Goal: Check status

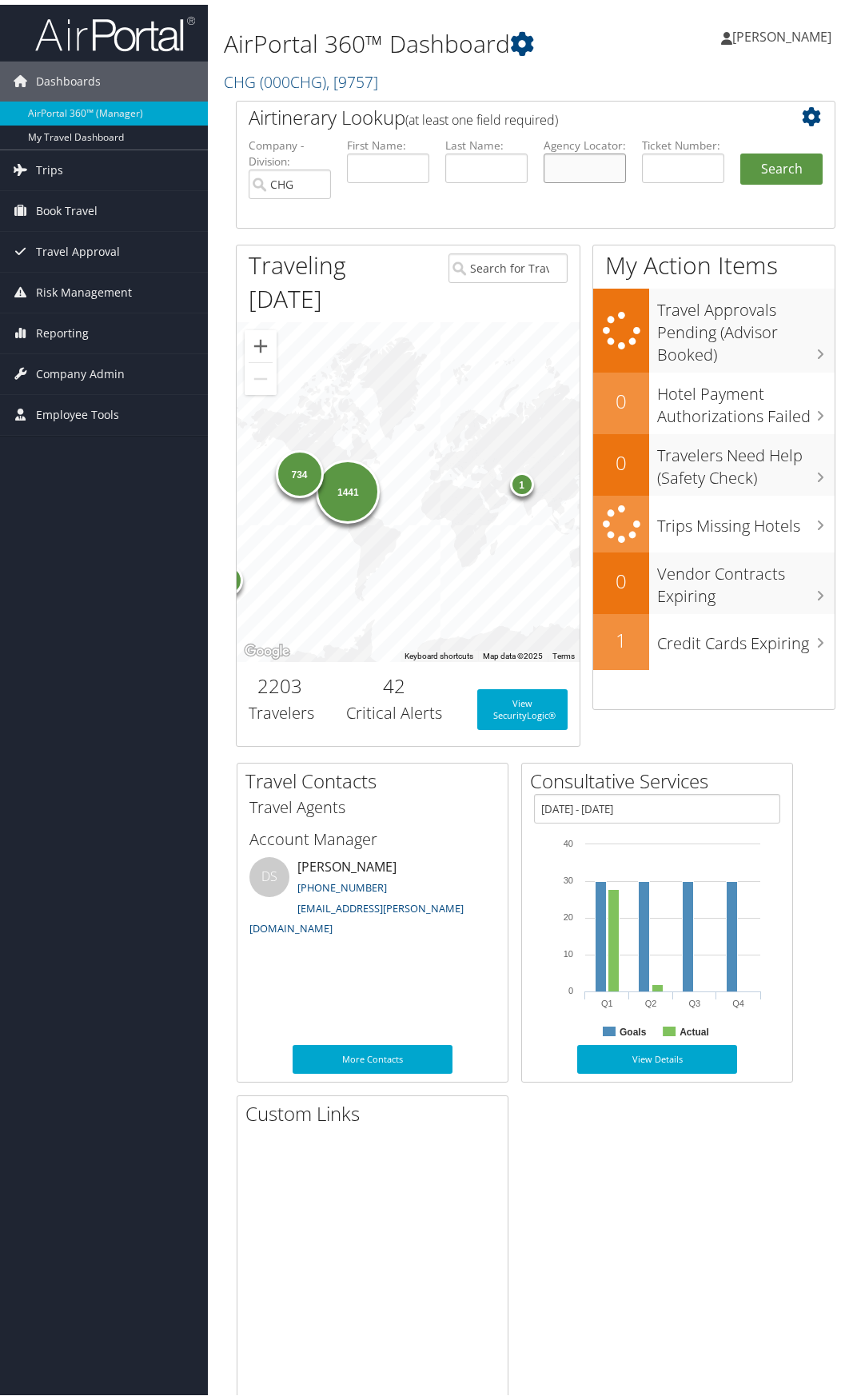
click at [572, 163] on input "text" at bounding box center [584, 163] width 83 height 30
paste input "NGZPBW"
type input "NGZPBW"
click at [785, 164] on button "Search" at bounding box center [781, 164] width 83 height 32
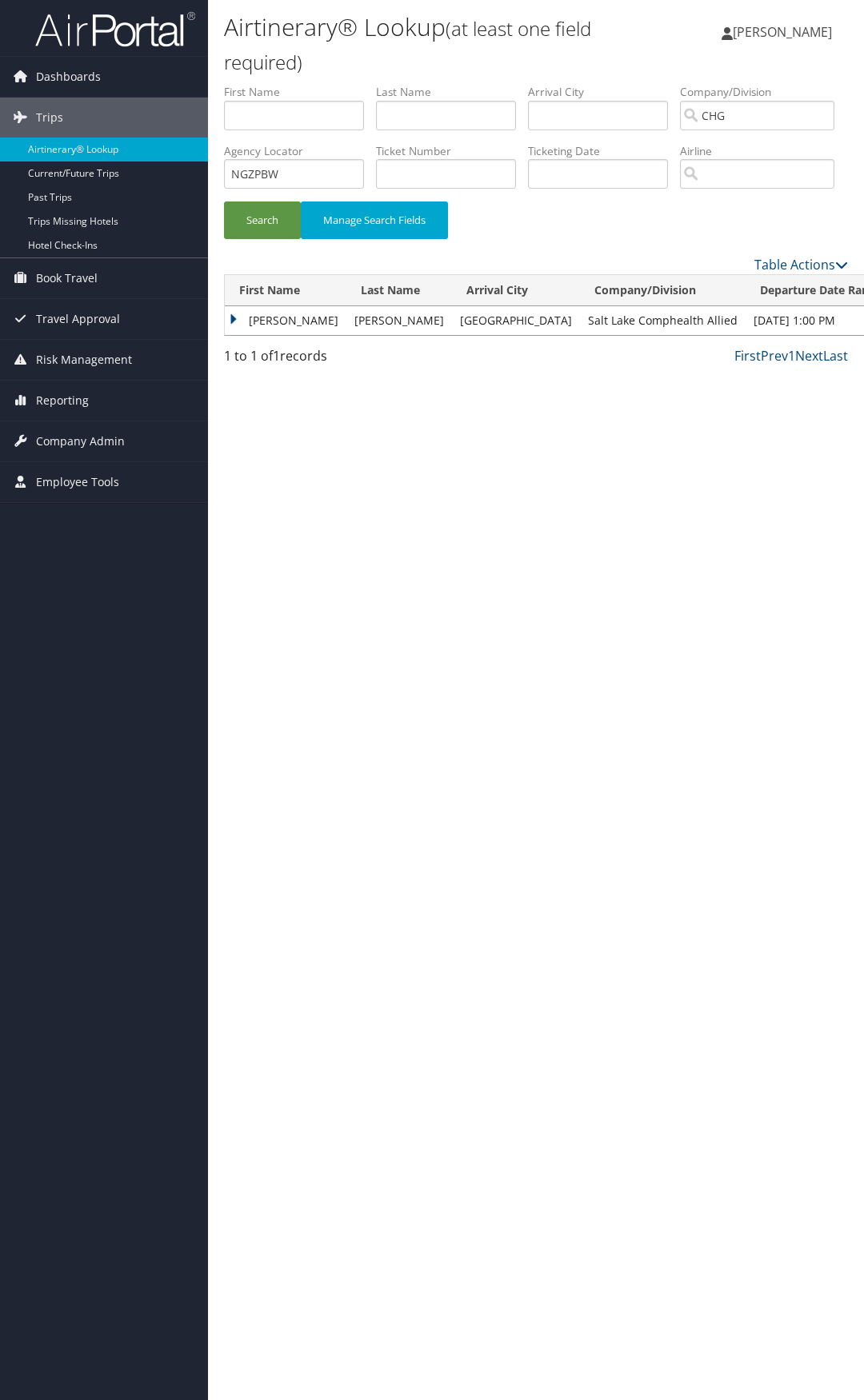
click at [228, 335] on td "Richard" at bounding box center [285, 320] width 122 height 29
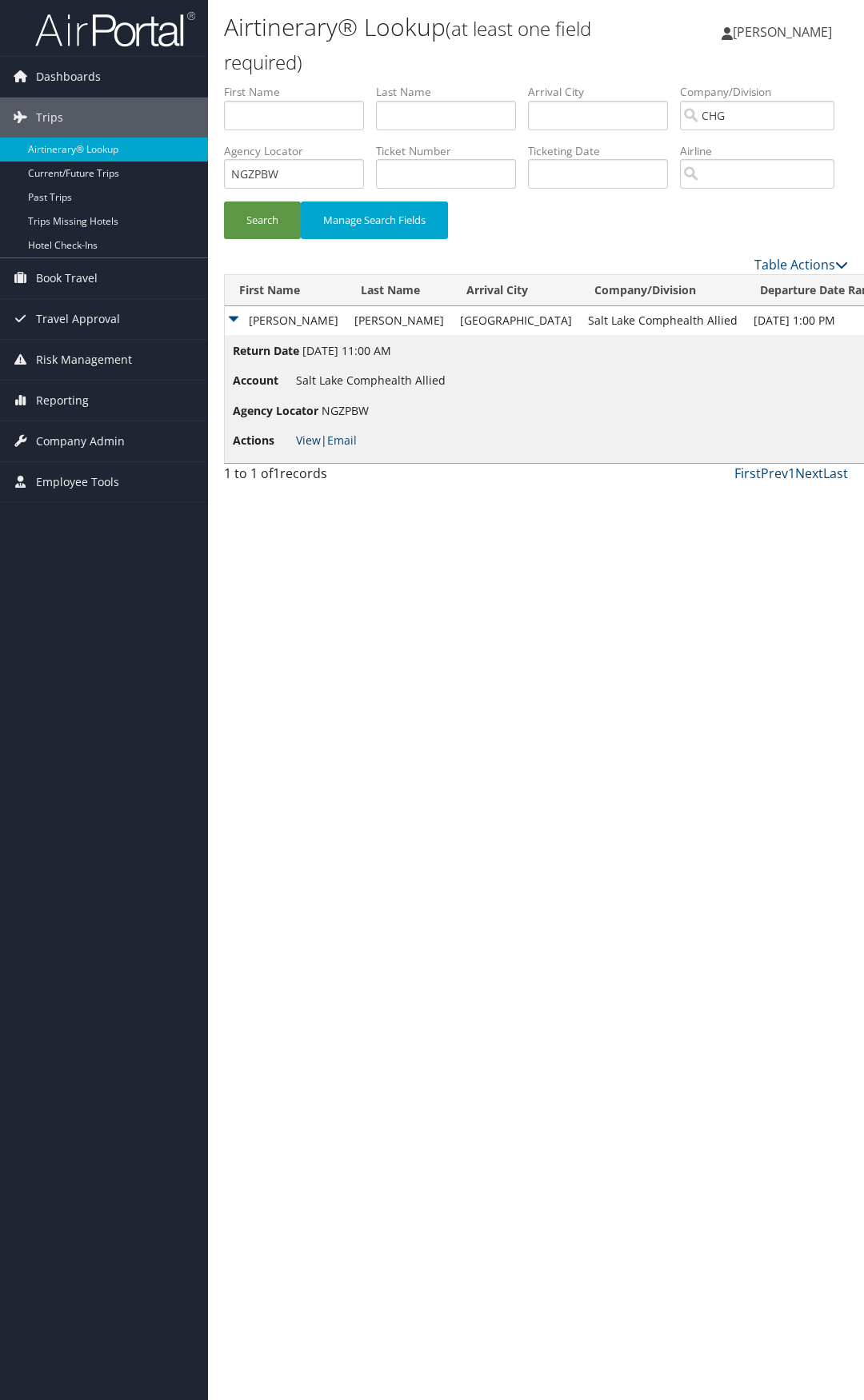
click at [309, 448] on link "View" at bounding box center [308, 440] width 25 height 15
